Goal: Find specific page/section: Find specific page/section

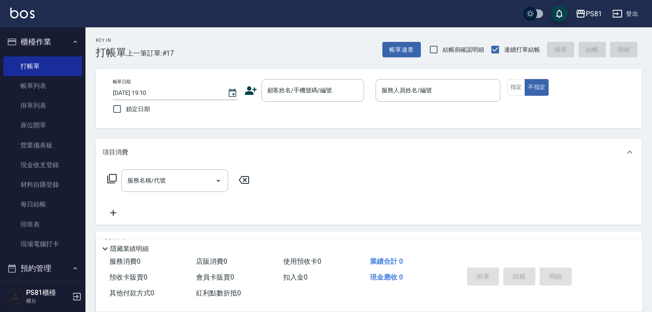
click at [516, 175] on div "Key In 打帳單 上一筆訂單:#17 帳單速查 結帳前確認明細 連續打單結帳 掛單 結帳 明細 帳單日期 [DATE] 19:10 鎖定日期 顧客姓名/手…" at bounding box center [368, 221] width 567 height 388
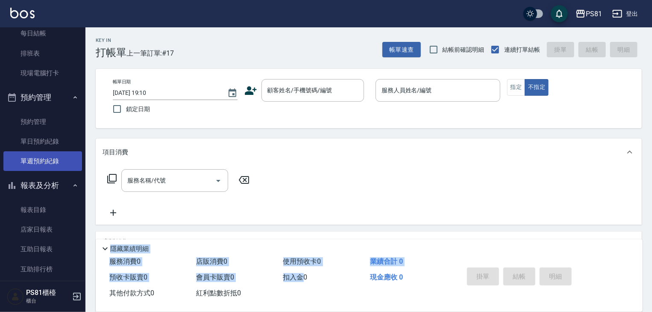
scroll to position [256, 0]
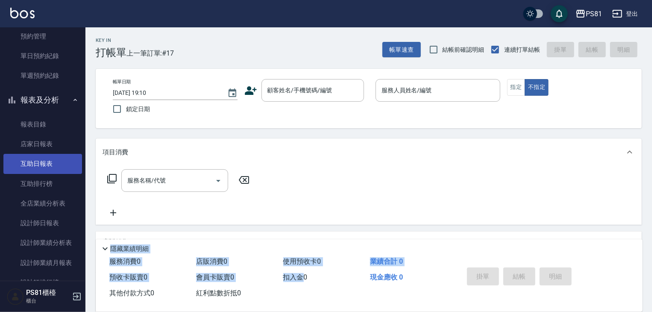
click at [52, 165] on link "互助日報表" at bounding box center [42, 164] width 79 height 20
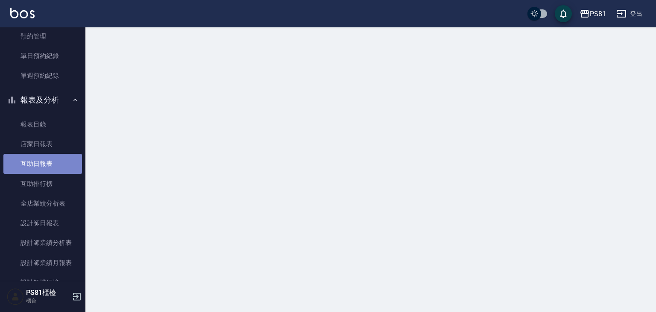
click at [52, 165] on link "互助日報表" at bounding box center [42, 164] width 79 height 20
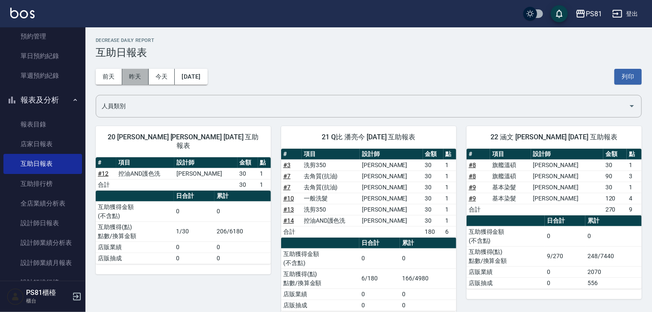
click at [134, 79] on button "昨天" at bounding box center [135, 77] width 26 height 16
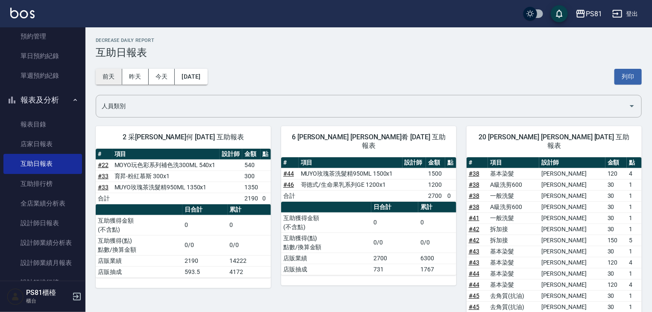
click at [109, 72] on button "前天" at bounding box center [109, 77] width 26 height 16
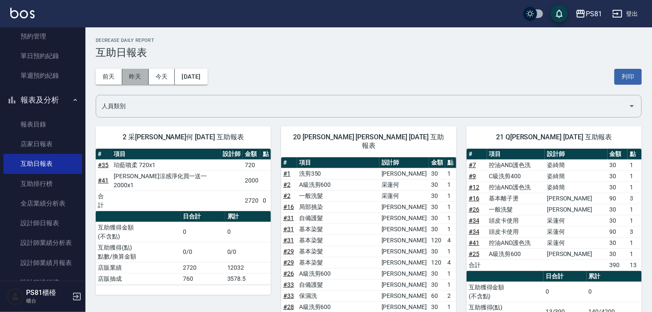
click at [143, 79] on button "昨天" at bounding box center [135, 77] width 26 height 16
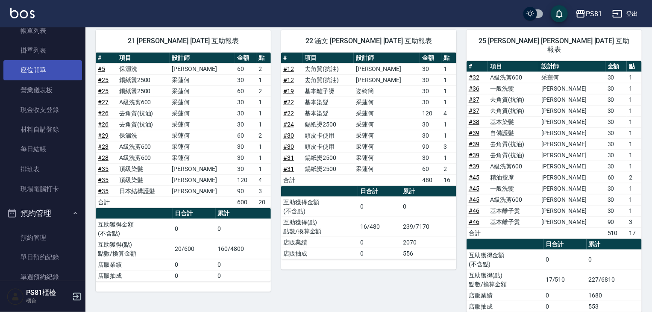
scroll to position [43, 0]
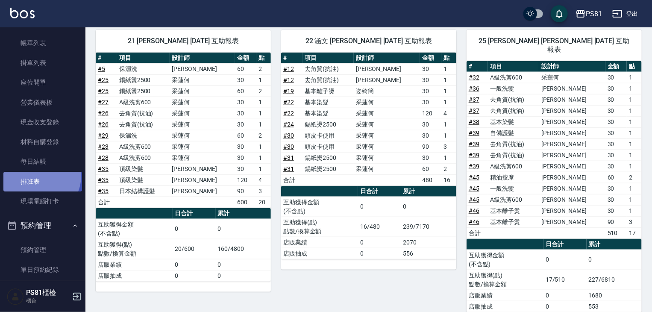
click at [39, 176] on link "排班表" at bounding box center [42, 182] width 79 height 20
